Goal: Check status: Check status

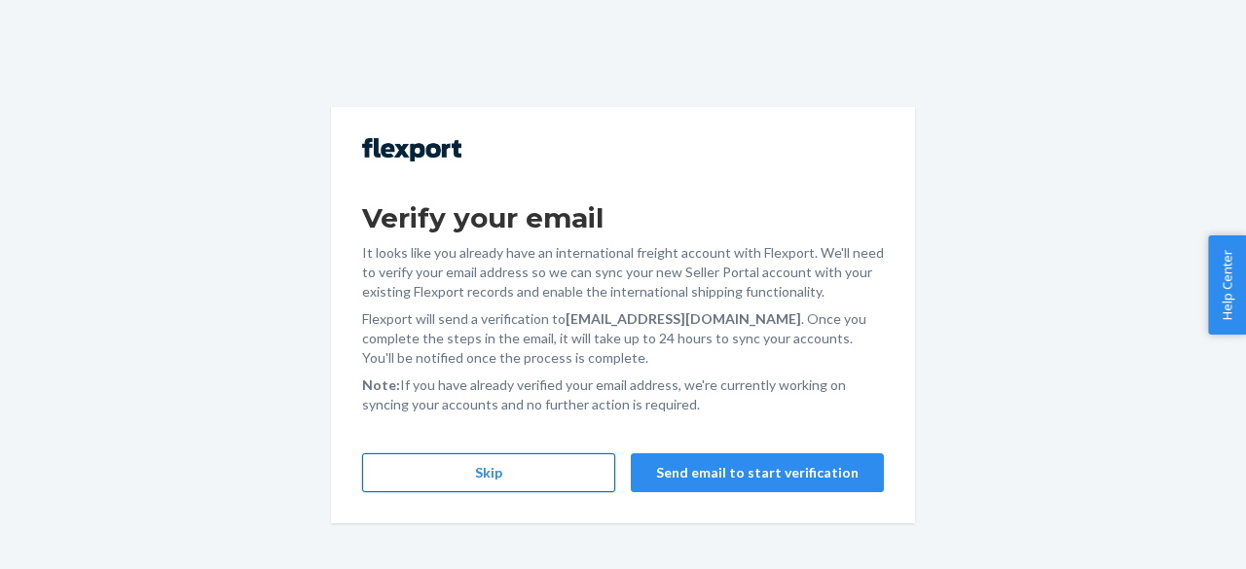
click at [506, 483] on button "Skip" at bounding box center [488, 473] width 253 height 39
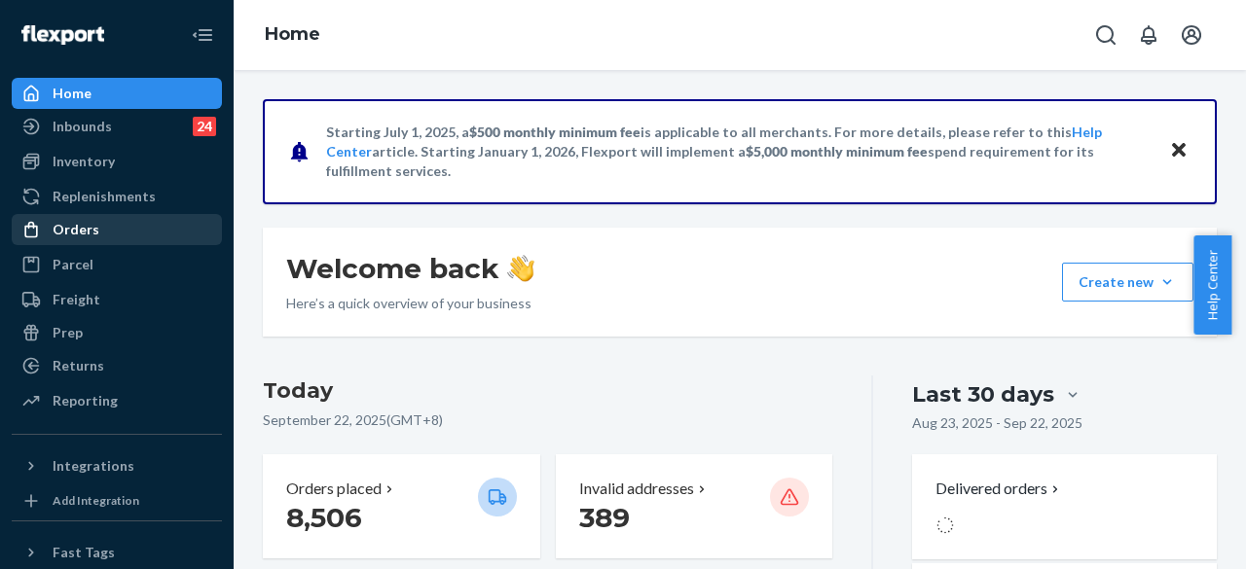
click at [117, 224] on div "Orders" at bounding box center [117, 229] width 206 height 27
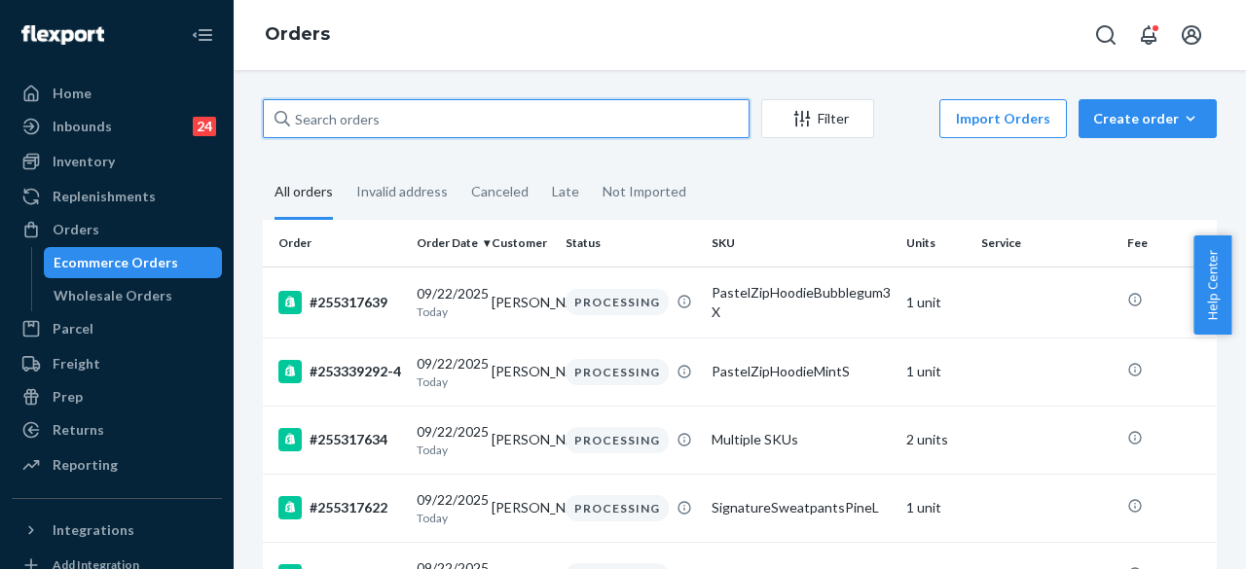
click at [325, 113] on input "text" at bounding box center [506, 118] width 487 height 39
paste input "#255313695 Complete"
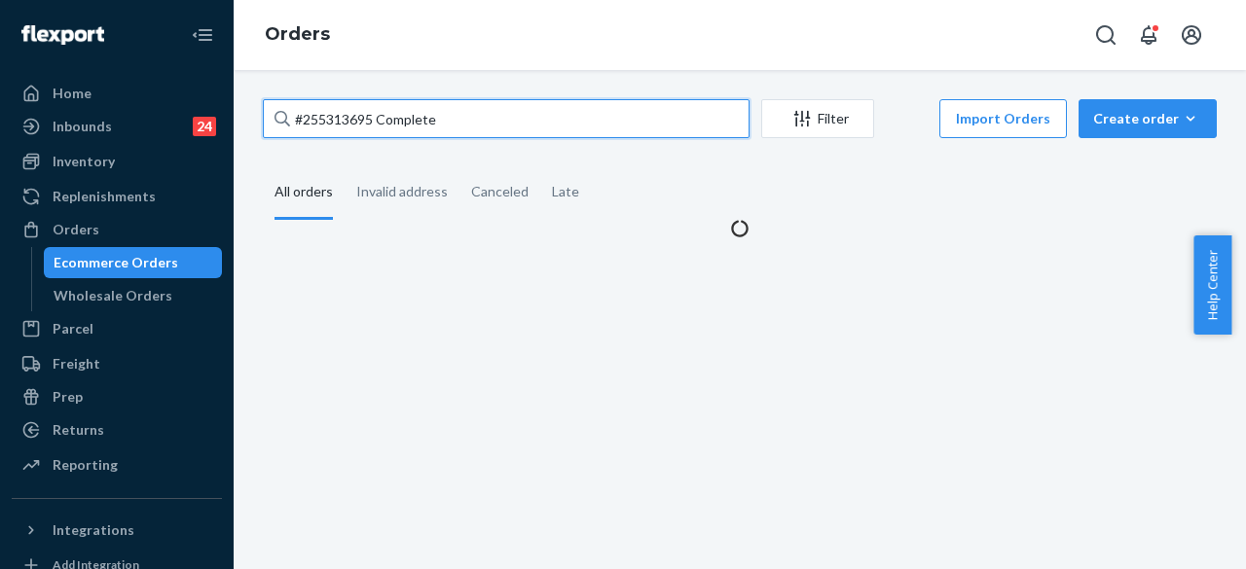
drag, startPoint x: 437, startPoint y: 112, endPoint x: 375, endPoint y: 115, distance: 62.4
click at [375, 115] on input "#255313695 Complete" at bounding box center [506, 118] width 487 height 39
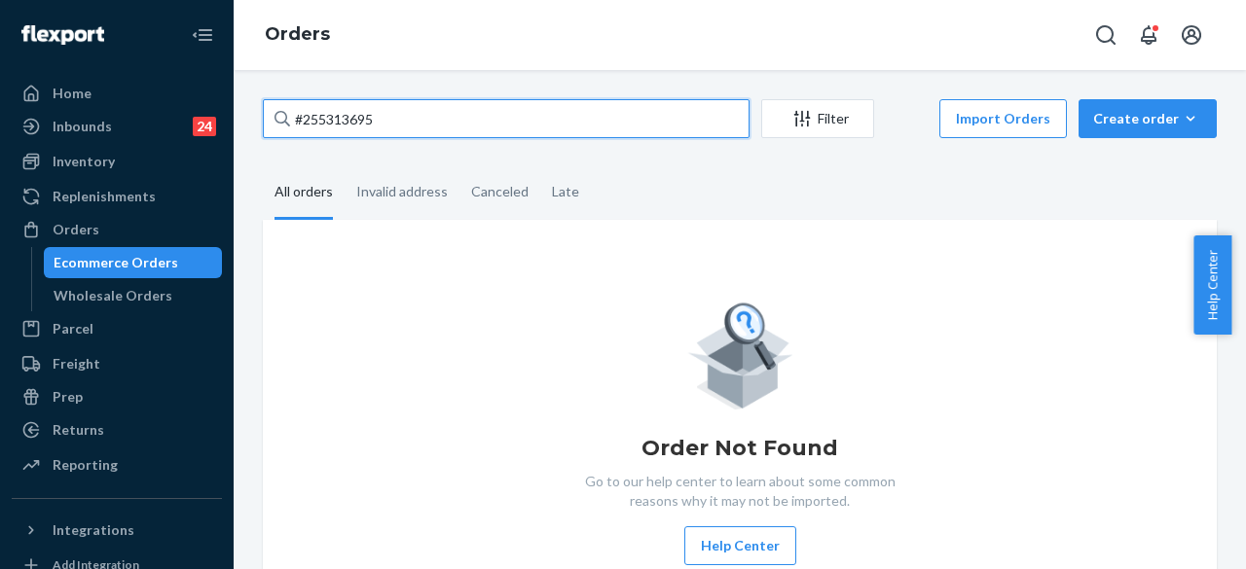
click at [391, 115] on input "#255313695" at bounding box center [506, 118] width 487 height 39
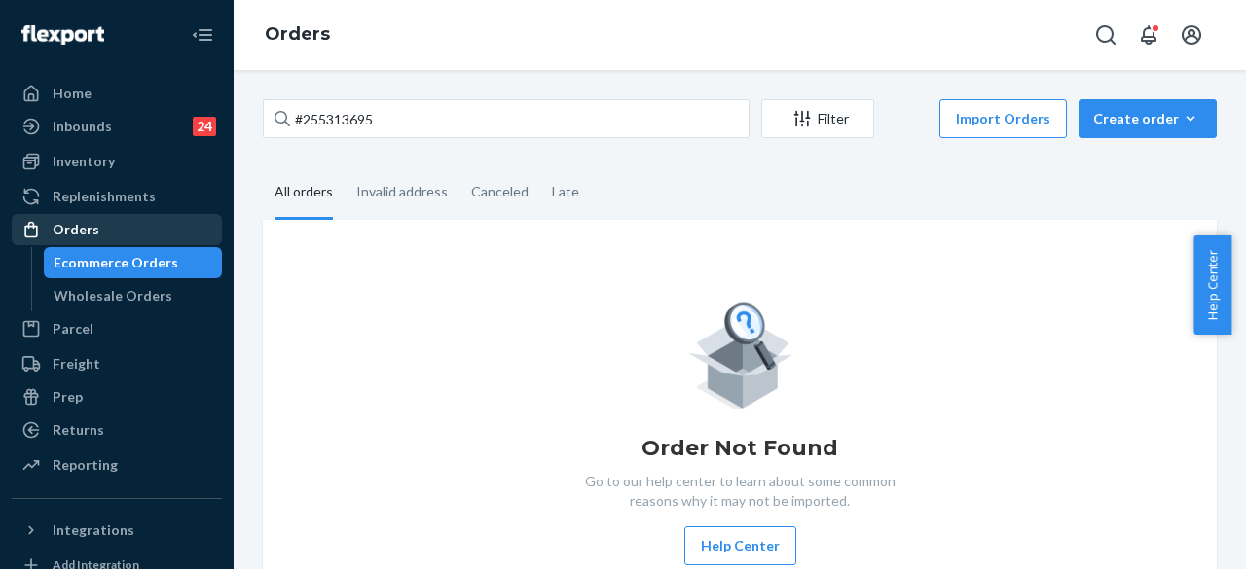
click at [114, 222] on div "Orders" at bounding box center [117, 229] width 206 height 27
click at [107, 228] on div "Orders" at bounding box center [117, 229] width 206 height 27
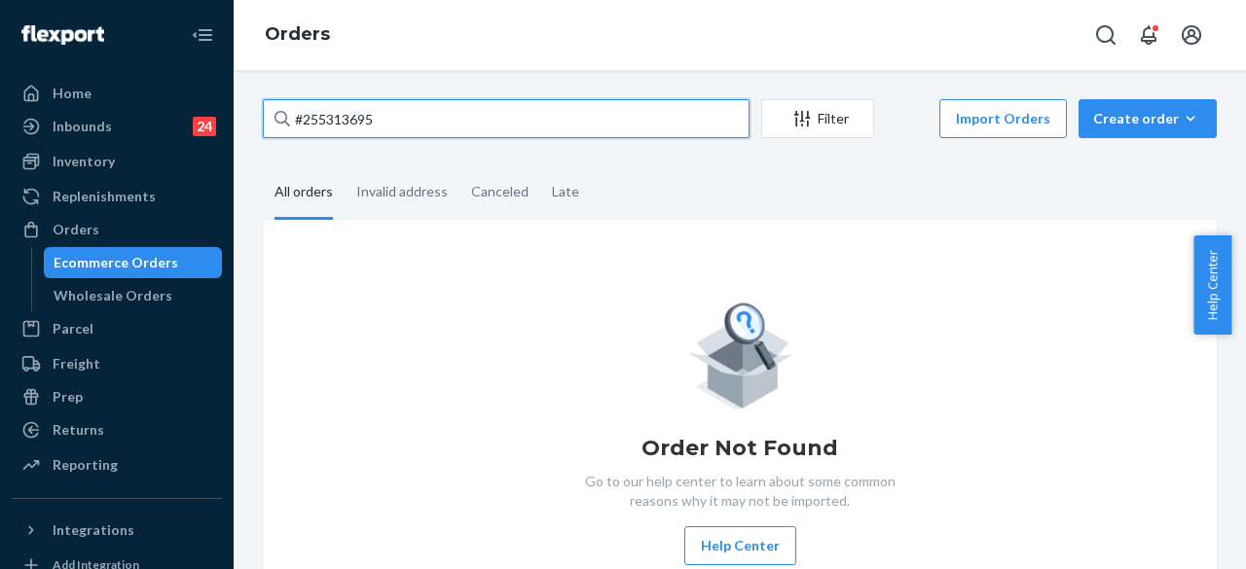
drag, startPoint x: 369, startPoint y: 121, endPoint x: 238, endPoint y: 122, distance: 130.4
click at [238, 122] on div "#255313695 Filter Import Orders Create order Ecommerce order Removal order All …" at bounding box center [740, 319] width 1012 height 499
type input "5"
drag, startPoint x: 312, startPoint y: 117, endPoint x: 242, endPoint y: 108, distance: 69.7
click at [242, 108] on div "5 Filter Import Orders Create order Ecommerce order Removal order All orders In…" at bounding box center [740, 319] width 1012 height 499
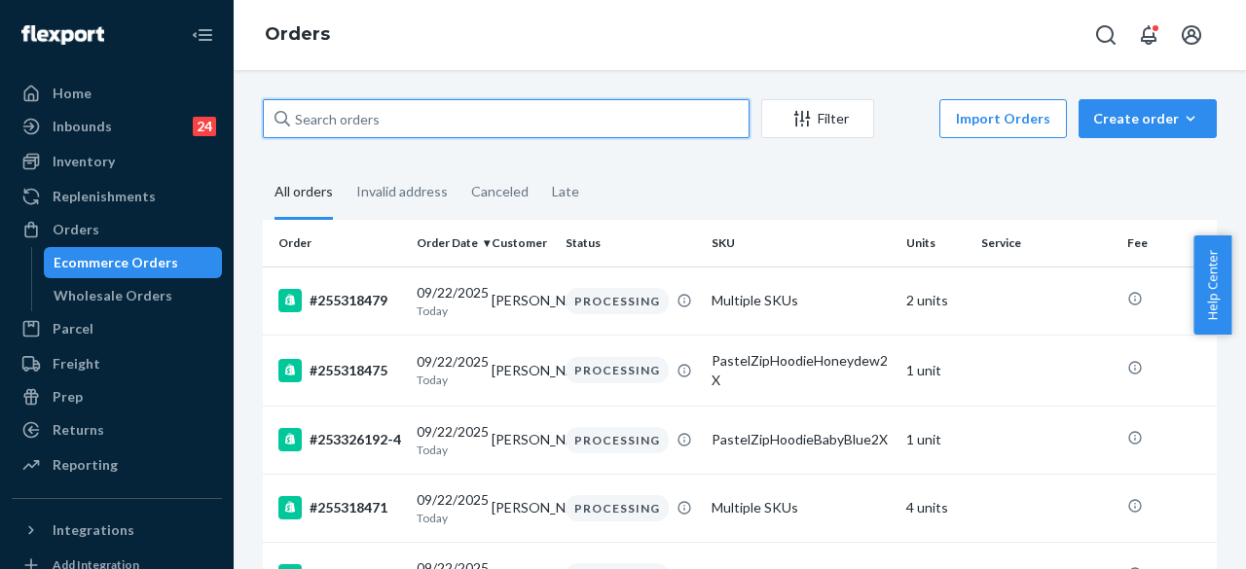
paste input "#255313695 Complete"
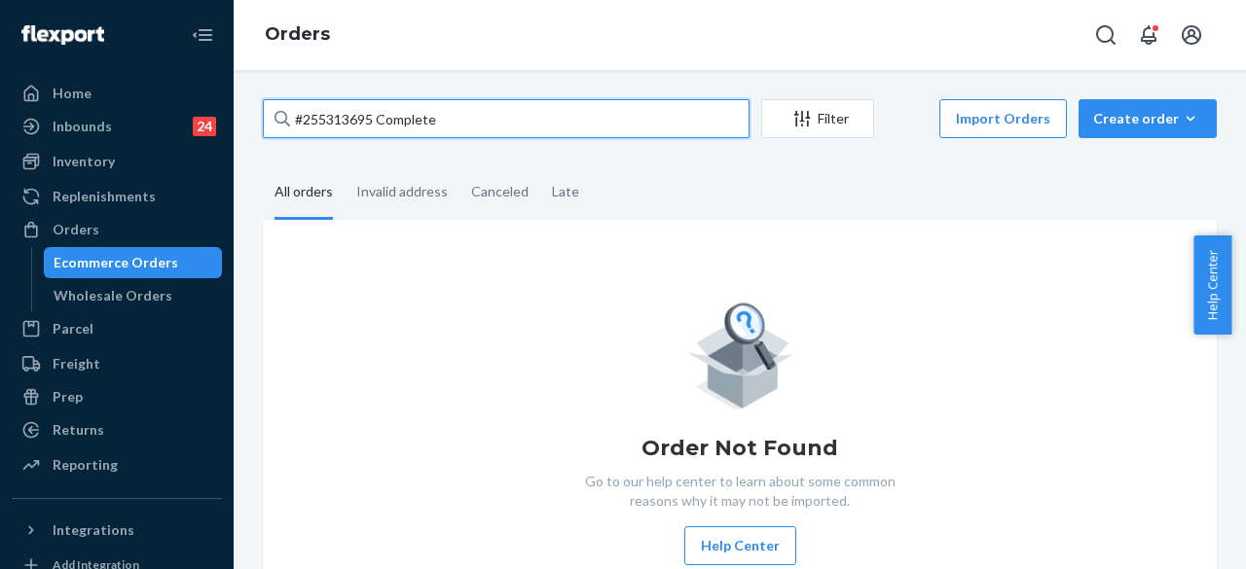
drag, startPoint x: 461, startPoint y: 122, endPoint x: 376, endPoint y: 118, distance: 85.8
click at [376, 118] on input "#255313695 Complete" at bounding box center [506, 118] width 487 height 39
type input "#255313695"
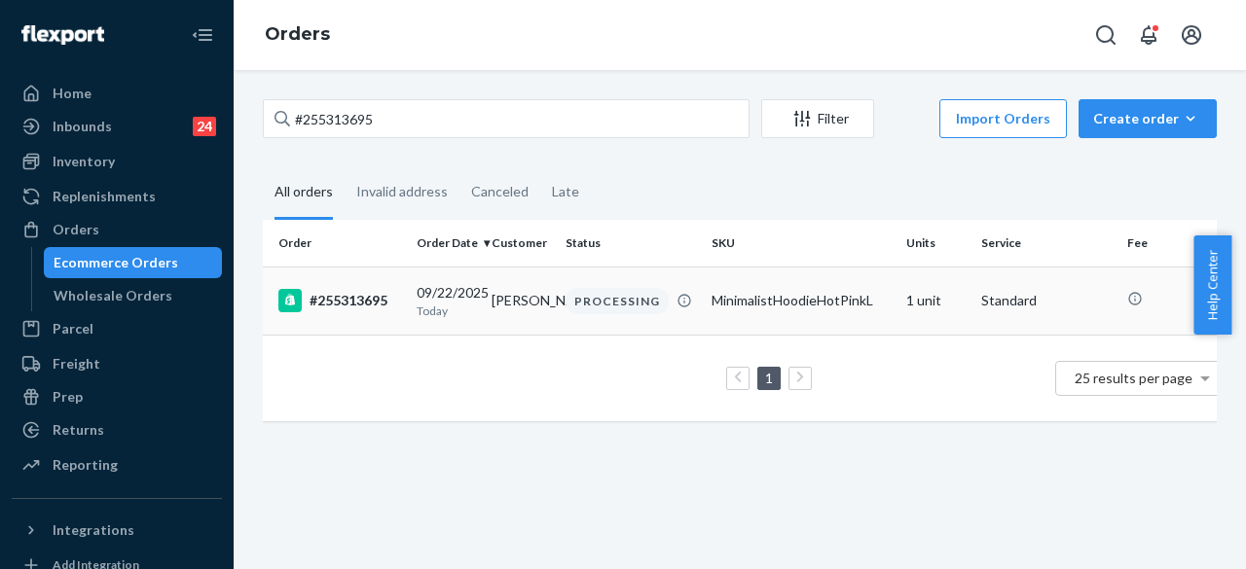
click at [531, 303] on td "[PERSON_NAME]" at bounding box center [521, 301] width 75 height 68
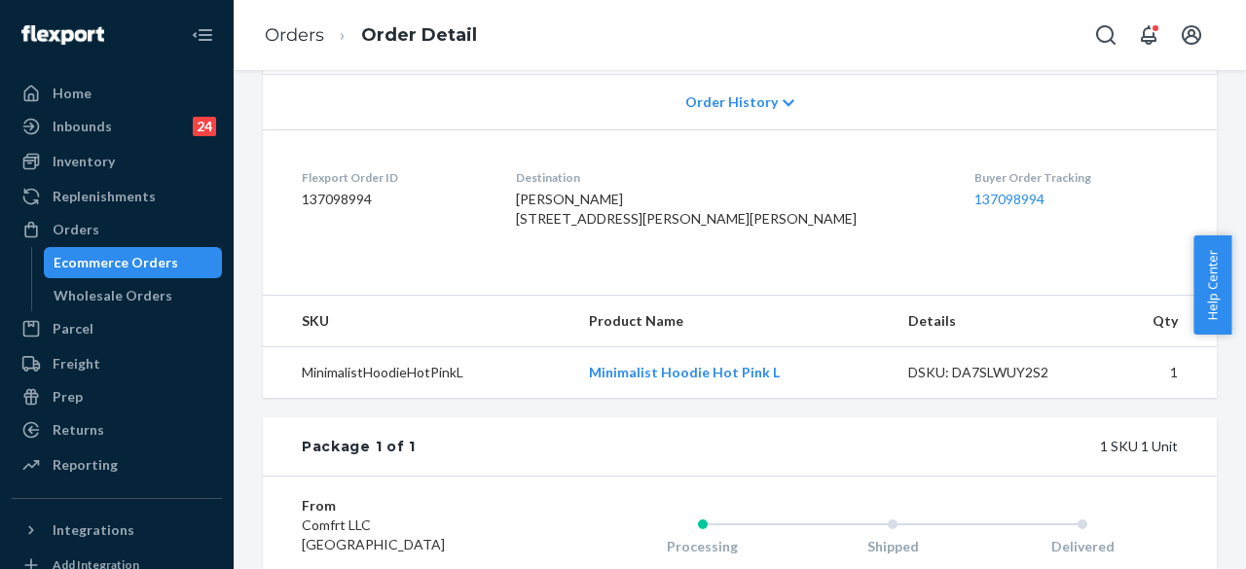
scroll to position [426, 0]
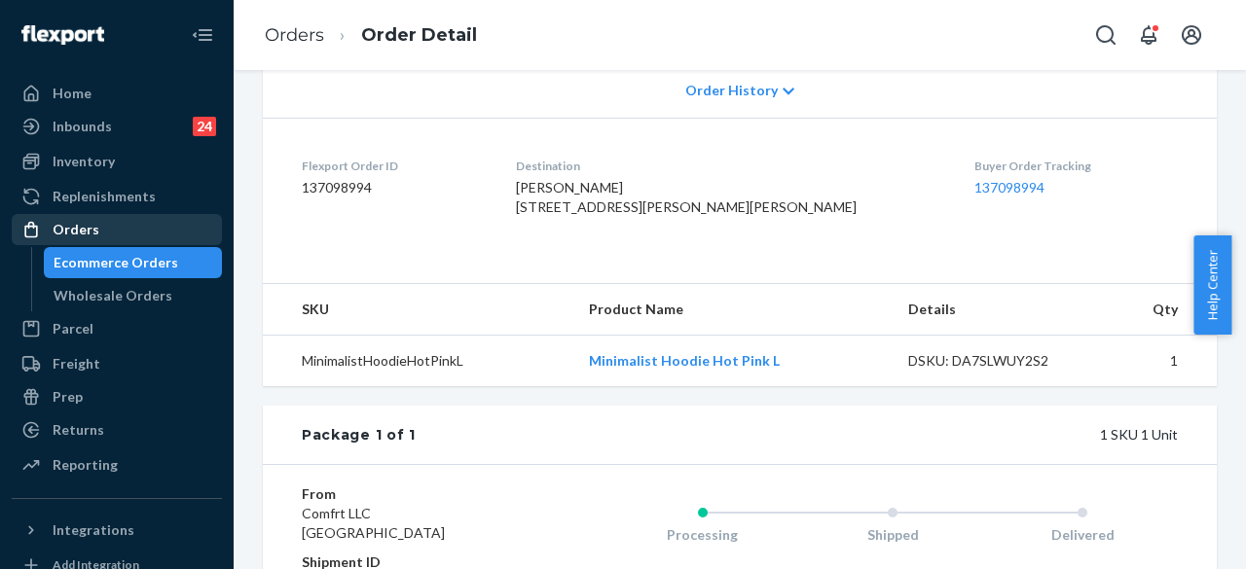
click at [129, 235] on div "Orders" at bounding box center [117, 229] width 206 height 27
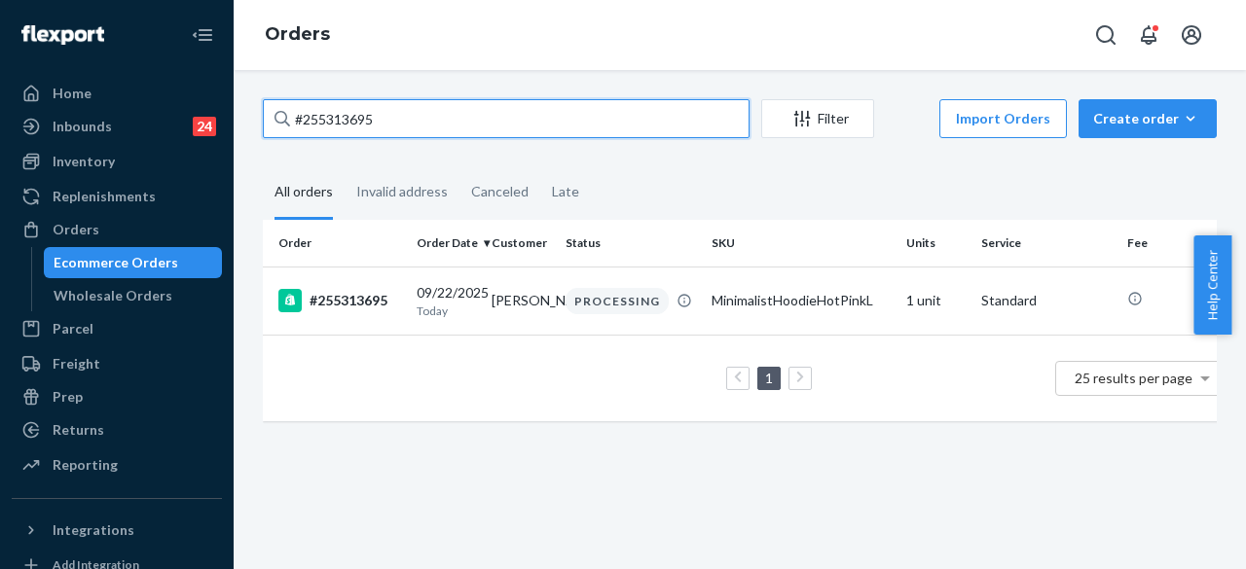
click at [384, 124] on input "#255313695" at bounding box center [506, 118] width 487 height 39
paste input "295824"
type input "#255295824"
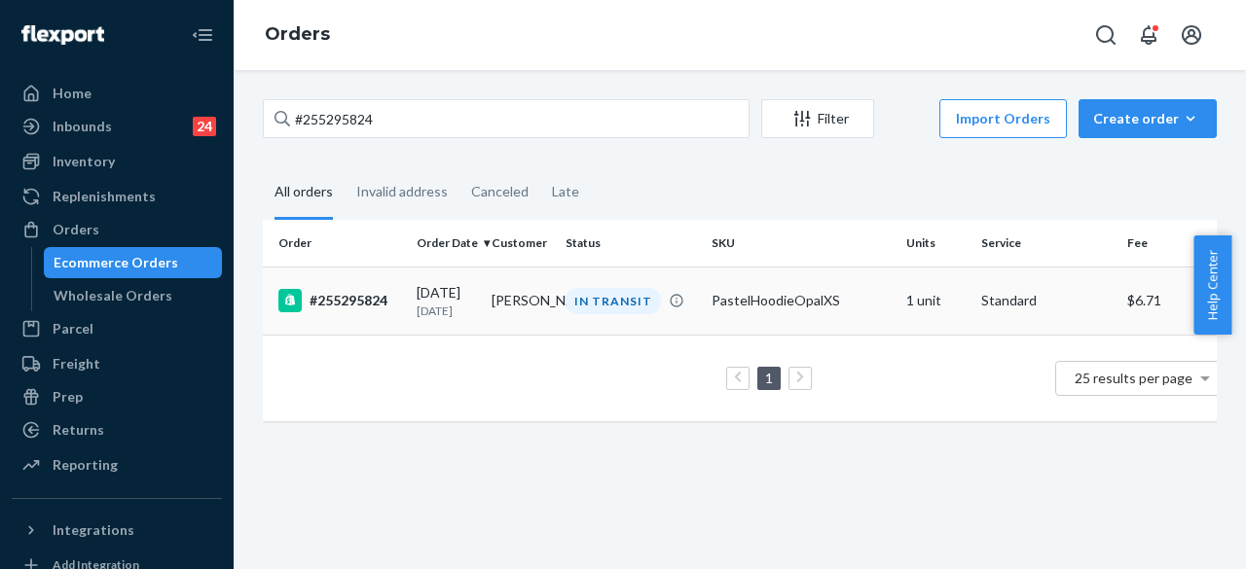
click at [662, 307] on div "IN TRANSIT" at bounding box center [631, 301] width 138 height 26
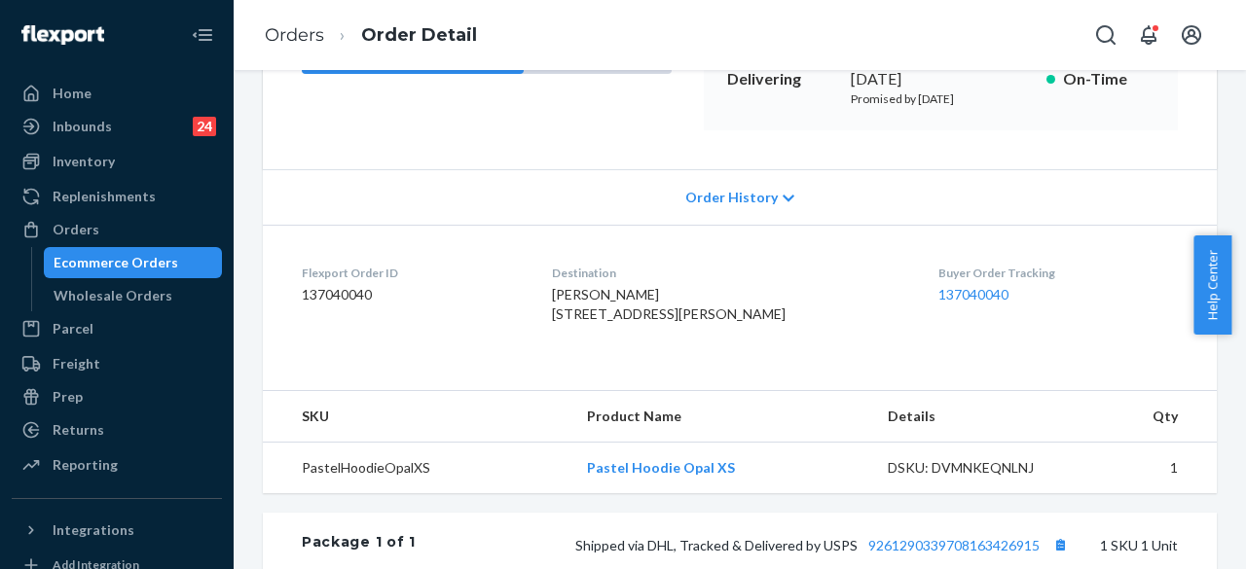
scroll to position [328, 0]
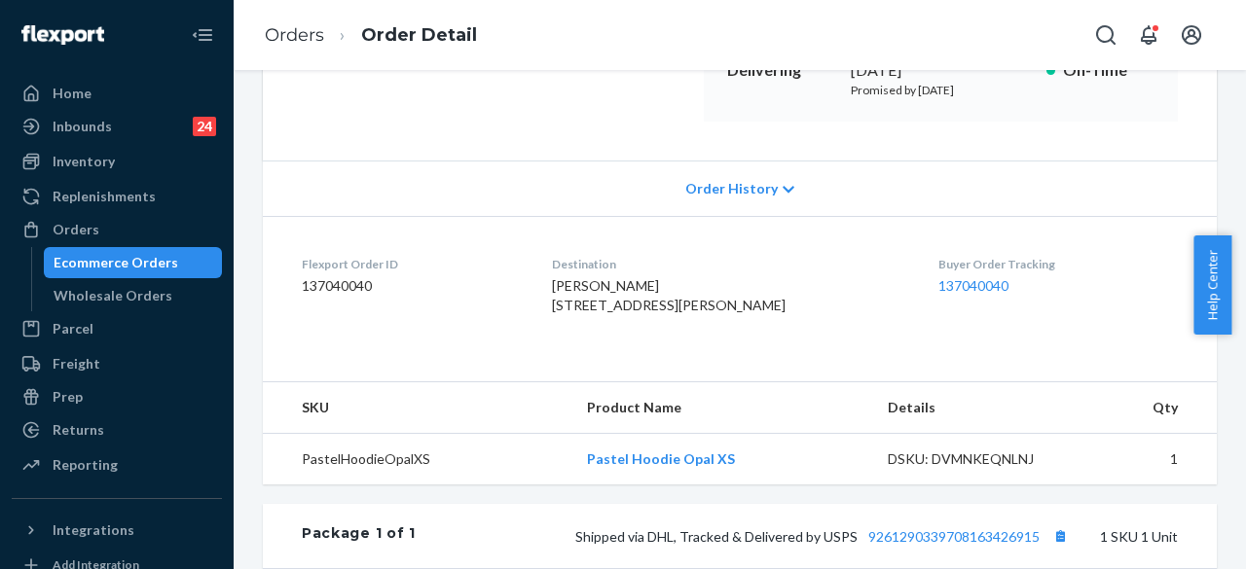
drag, startPoint x: 1238, startPoint y: 300, endPoint x: 1235, endPoint y: 182, distance: 117.8
click at [1235, 182] on body "Home Inbounds 24 Shipping Plans Problems 24 Inventory Products Replenishments O…" at bounding box center [623, 284] width 1246 height 569
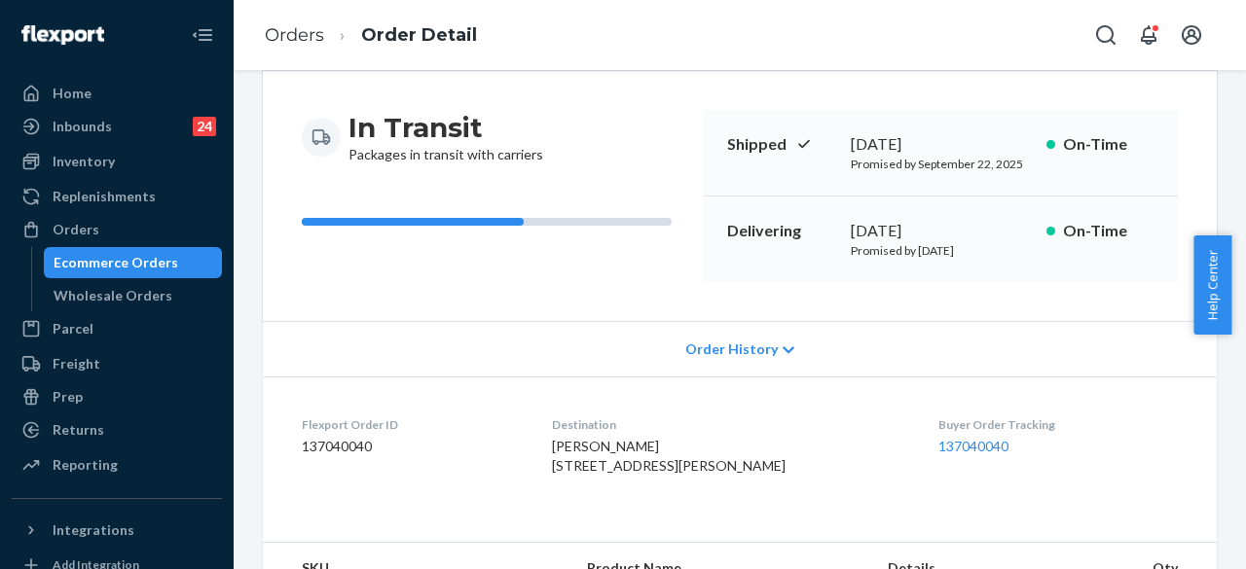
scroll to position [0, 0]
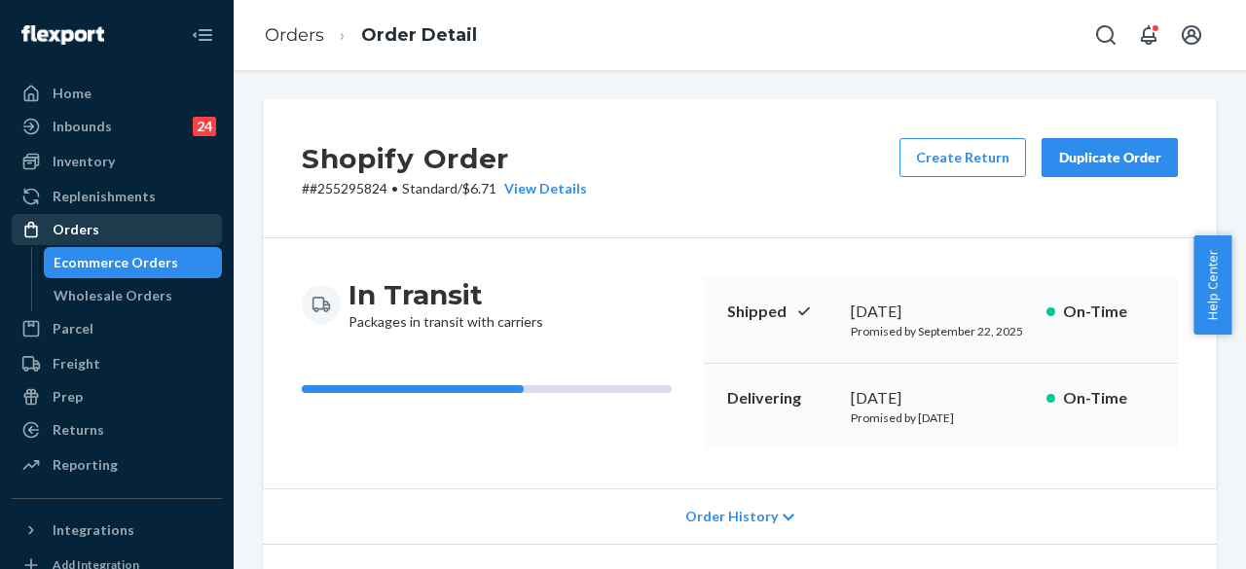
click at [117, 231] on div "Orders" at bounding box center [117, 229] width 206 height 27
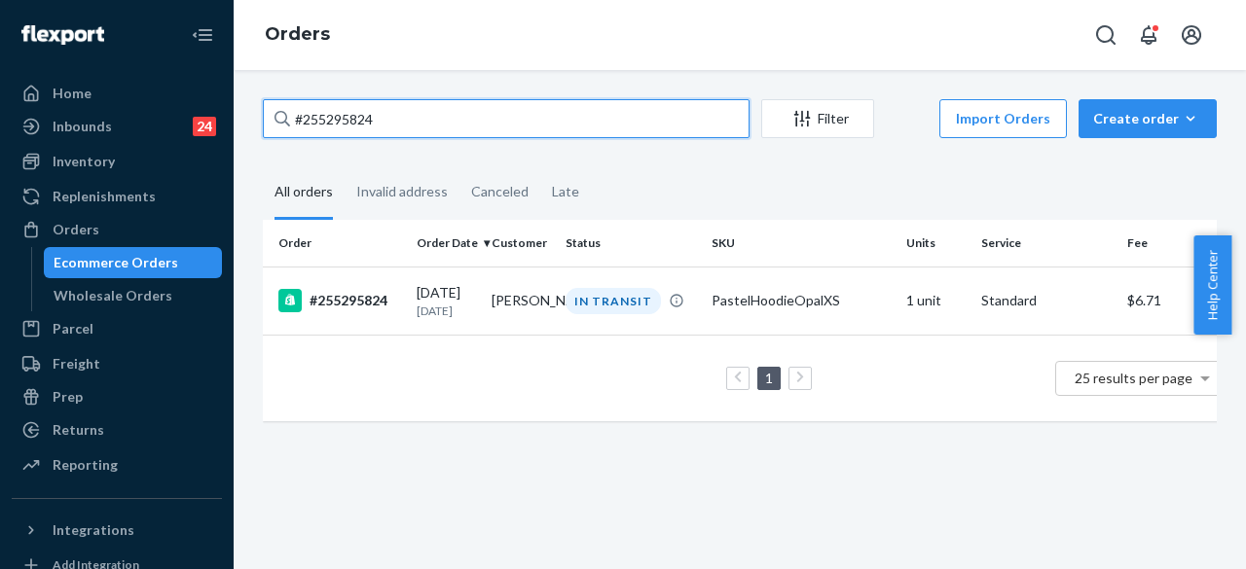
click at [407, 112] on input "#255295824" at bounding box center [506, 118] width 487 height 39
paste input "0239"
type input "#255290239"
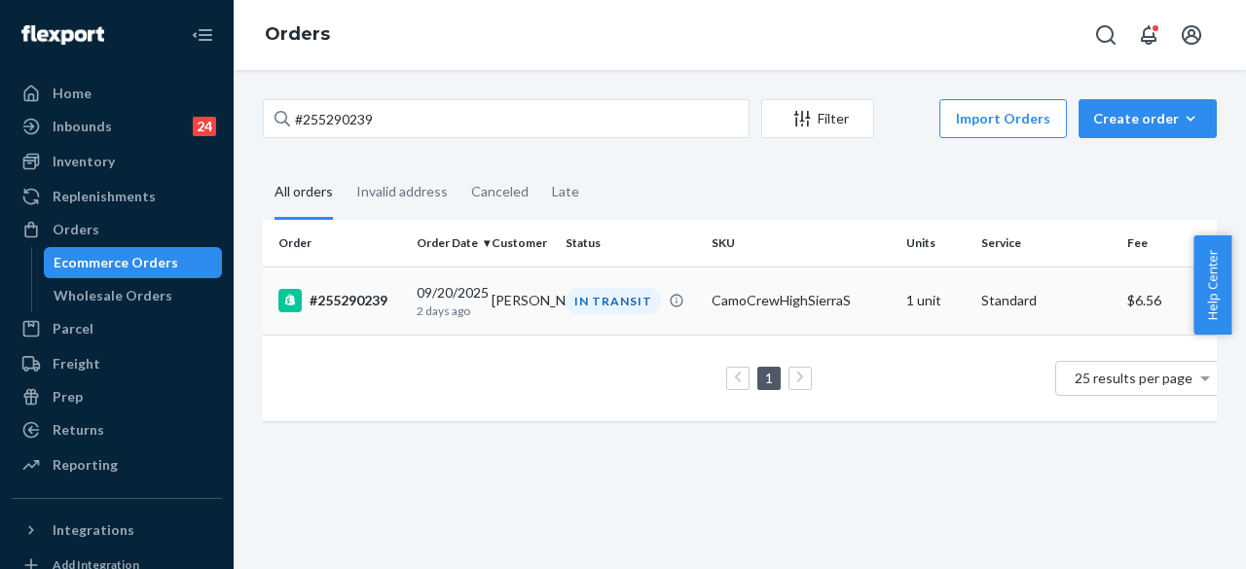
click at [543, 309] on td "[PERSON_NAME]" at bounding box center [521, 301] width 75 height 68
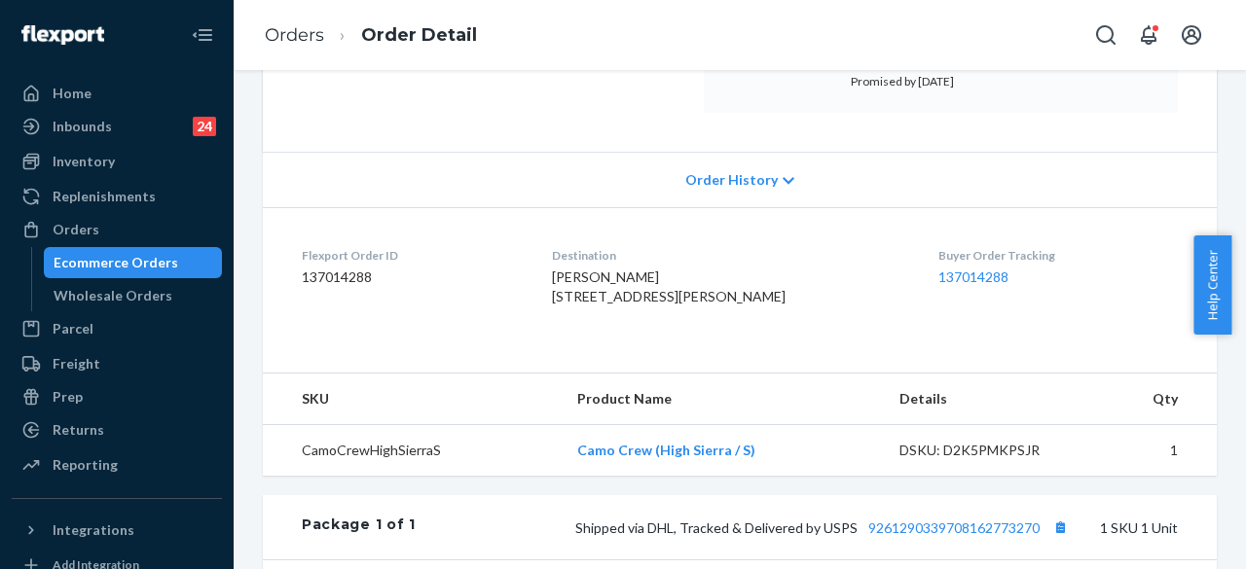
scroll to position [335, 0]
drag, startPoint x: 1242, startPoint y: 298, endPoint x: 1244, endPoint y: 155, distance: 143.1
click at [1244, 155] on body "Home Inbounds 24 Shipping Plans Problems 24 Inventory Products Replenishments O…" at bounding box center [623, 284] width 1246 height 569
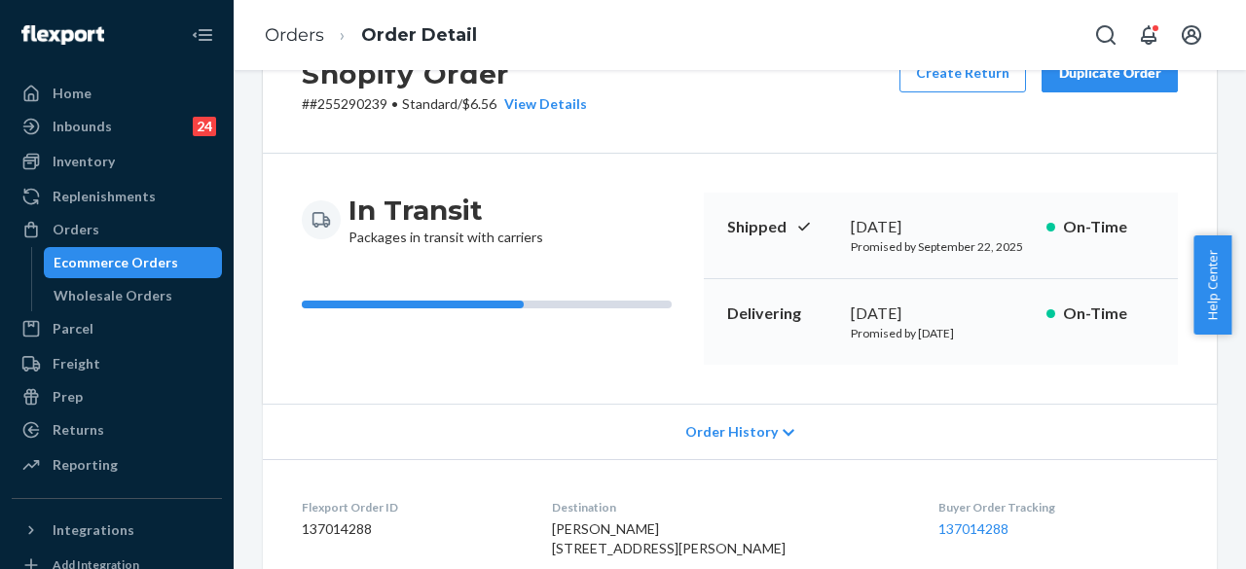
scroll to position [0, 0]
